Goal: Find specific page/section: Find specific page/section

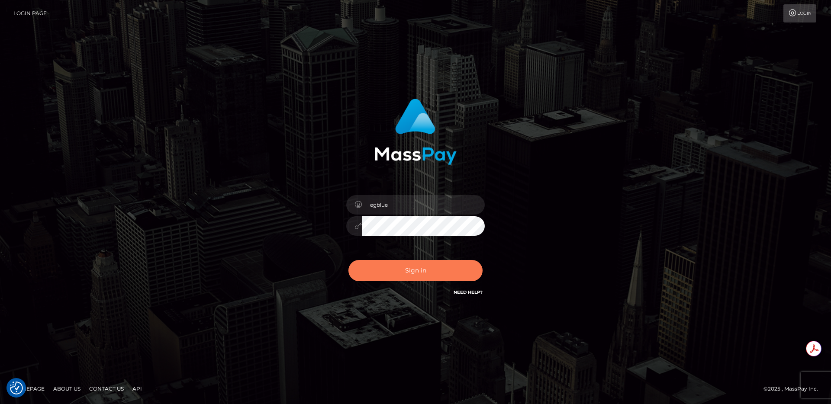
click at [421, 265] on button "Sign in" at bounding box center [416, 270] width 134 height 21
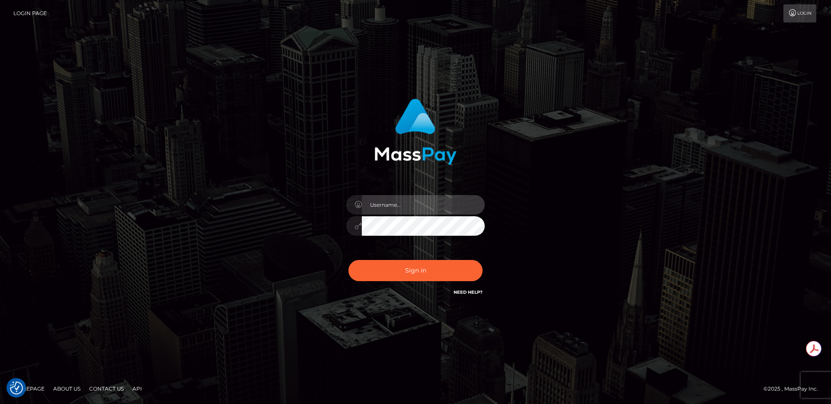
type input "egblue"
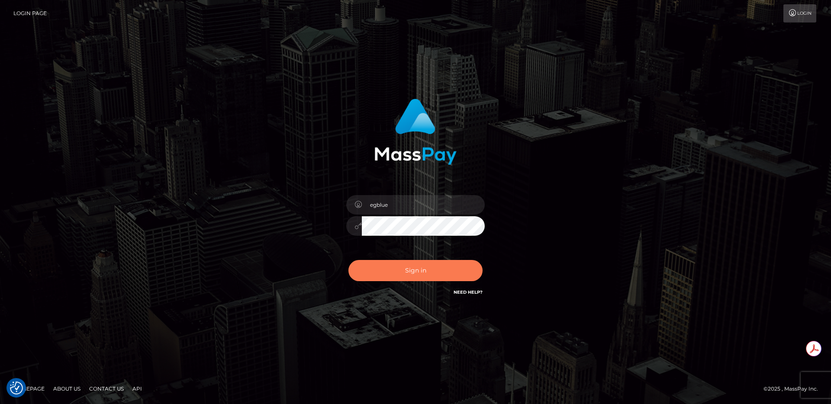
click at [380, 275] on button "Sign in" at bounding box center [416, 270] width 134 height 21
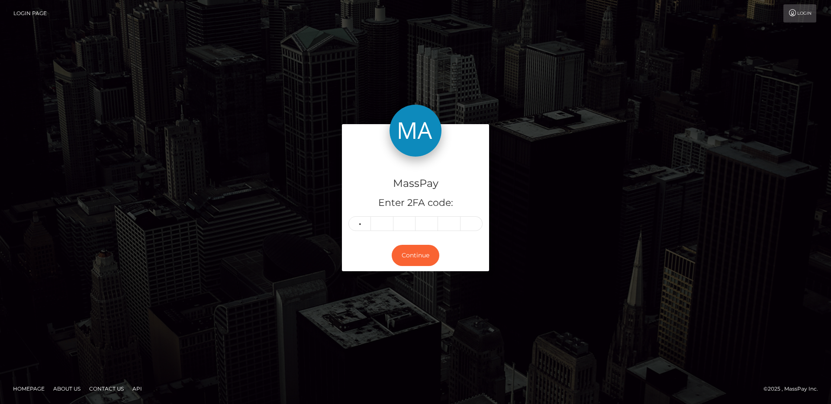
type input "3"
type input "6"
type input "5"
type input "3"
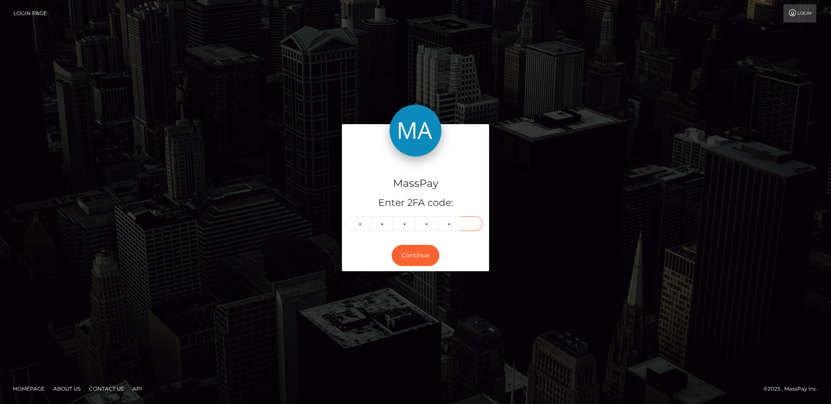
type input "5"
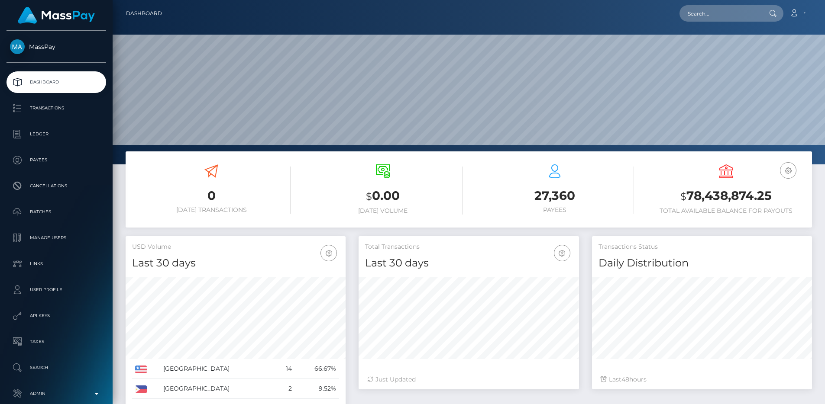
scroll to position [154, 220]
click at [732, 12] on input "text" at bounding box center [719, 13] width 81 height 16
paste input "b376e488-3801-11ed-8211-02657a545e03"
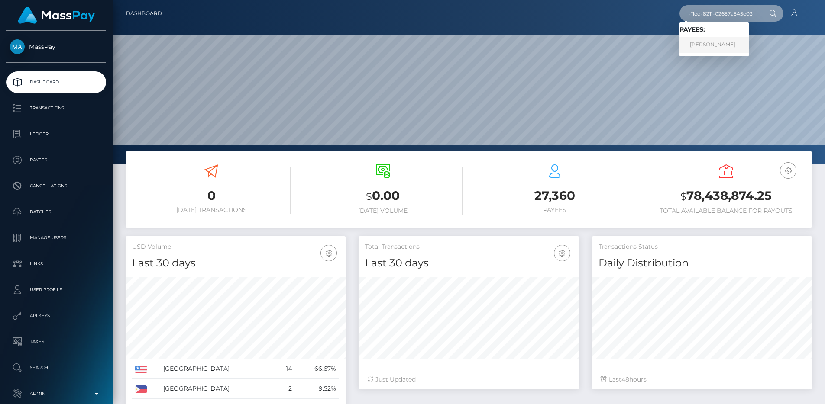
type input "b376e488-3801-11ed-8211-02657a545e03"
click at [725, 43] on link "Irina Igorevna Cherneta" at bounding box center [713, 45] width 69 height 16
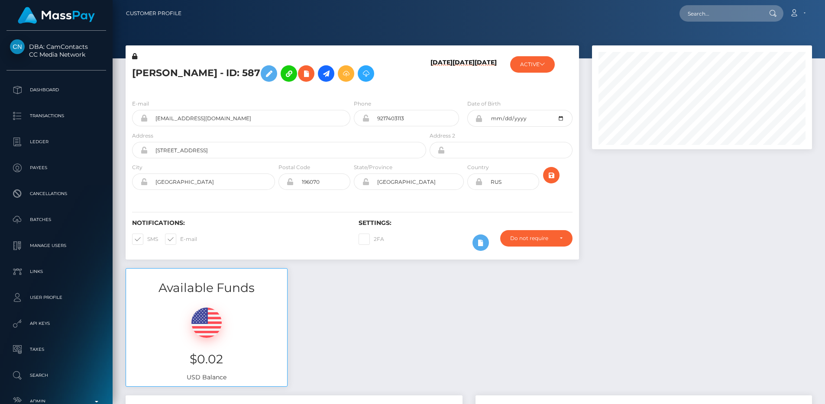
scroll to position [104, 220]
click at [229, 119] on input "[EMAIL_ADDRESS][DOMAIN_NAME]" at bounding box center [249, 118] width 203 height 16
